Goal: Information Seeking & Learning: Learn about a topic

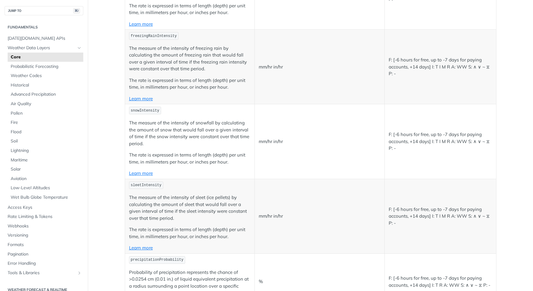
scroll to position [1309, 0]
click at [29, 103] on span "Air Quality" at bounding box center [46, 104] width 71 height 6
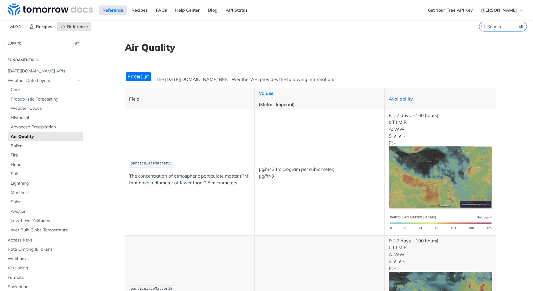
click at [25, 144] on span "Pollen" at bounding box center [46, 146] width 71 height 6
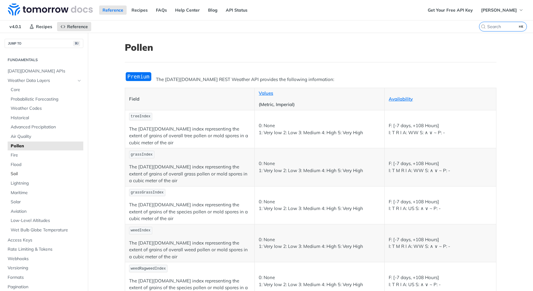
click at [28, 171] on span "Soil" at bounding box center [46, 174] width 71 height 6
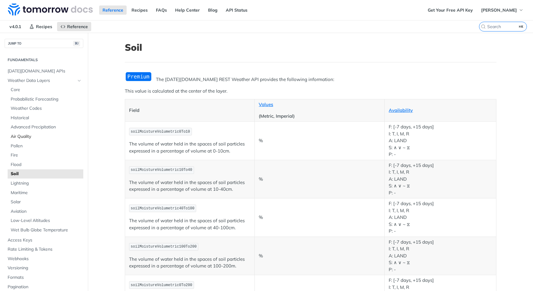
click at [34, 136] on span "Air Quality" at bounding box center [46, 136] width 71 height 6
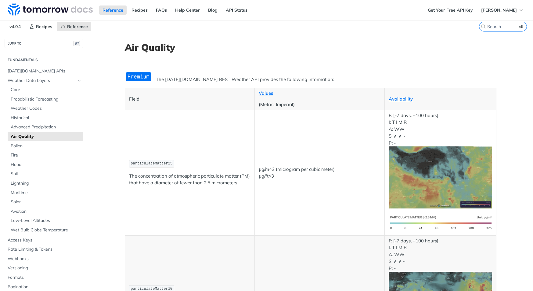
click at [142, 77] on img "Expand image" at bounding box center [138, 76] width 27 height 10
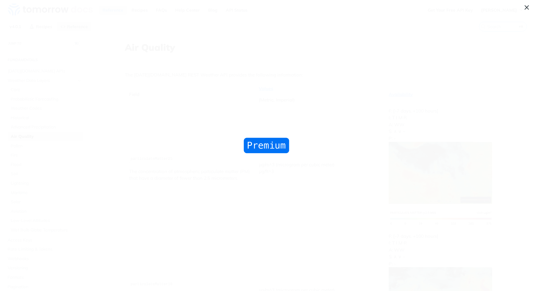
click at [278, 151] on img "Collapse image" at bounding box center [266, 145] width 49 height 18
